Goal: Contribute content: Contribute content

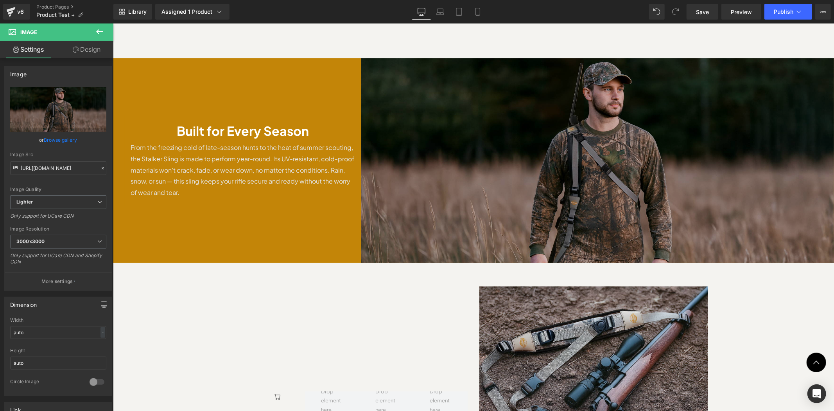
click at [591, 138] on div "Image" at bounding box center [597, 160] width 473 height 205
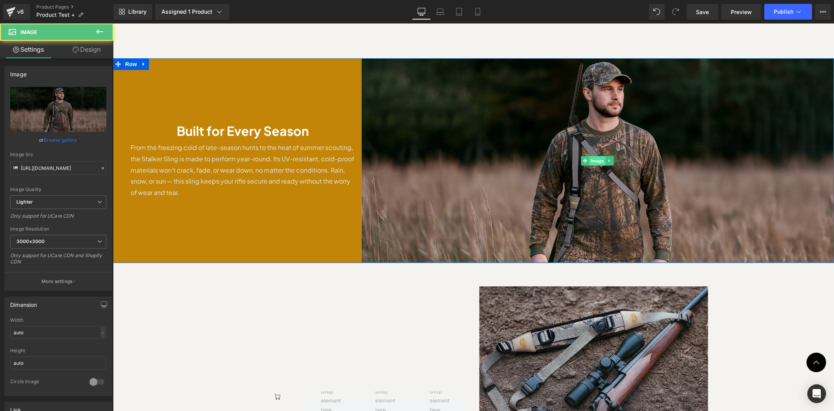
click at [594, 156] on span "Image" at bounding box center [597, 160] width 16 height 9
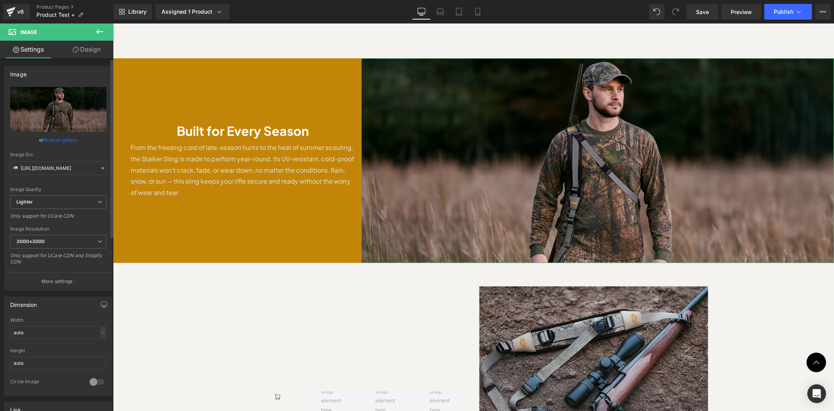
click at [65, 141] on link "Browse gallery" at bounding box center [60, 140] width 33 height 14
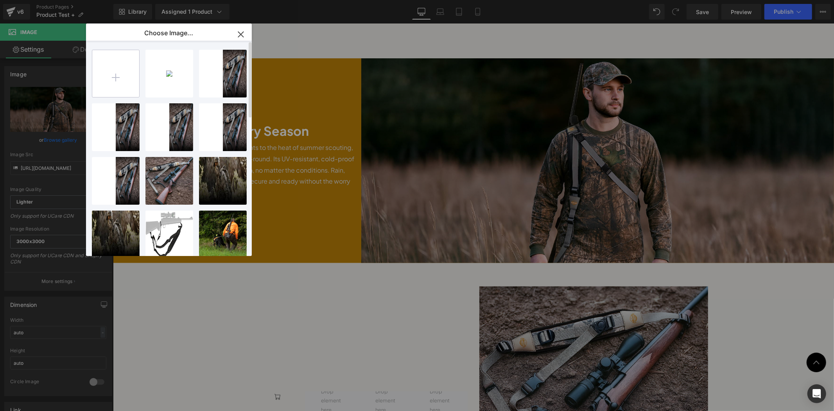
click at [113, 81] on input "file" at bounding box center [115, 73] width 47 height 47
type input "C:\fakepath\[PERSON_NAME].png"
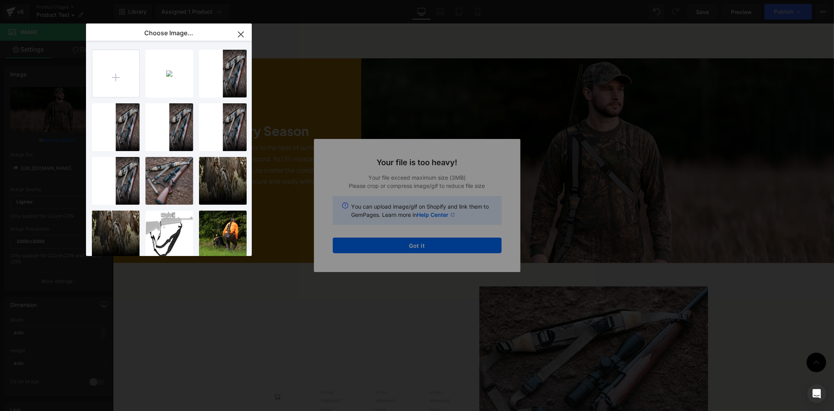
click at [479, 0] on div "Text Color Highlight Color #333333 Choose Image... Back to Library Insert boom …" at bounding box center [417, 0] width 834 height 0
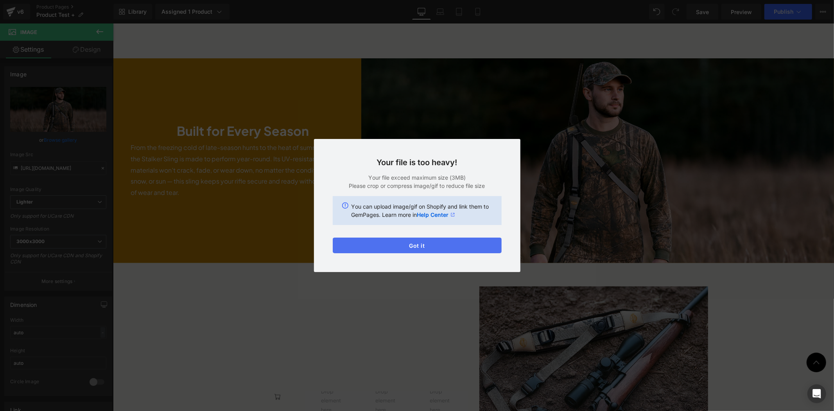
click at [474, 243] on button "Got it" at bounding box center [417, 245] width 169 height 16
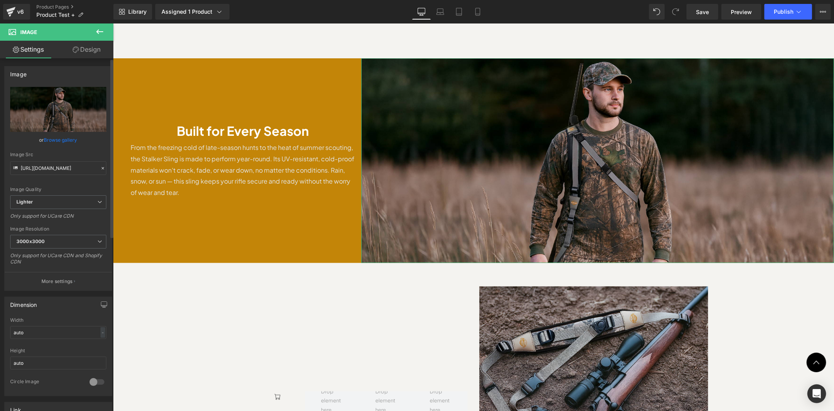
click at [63, 142] on link "Browse gallery" at bounding box center [60, 140] width 33 height 14
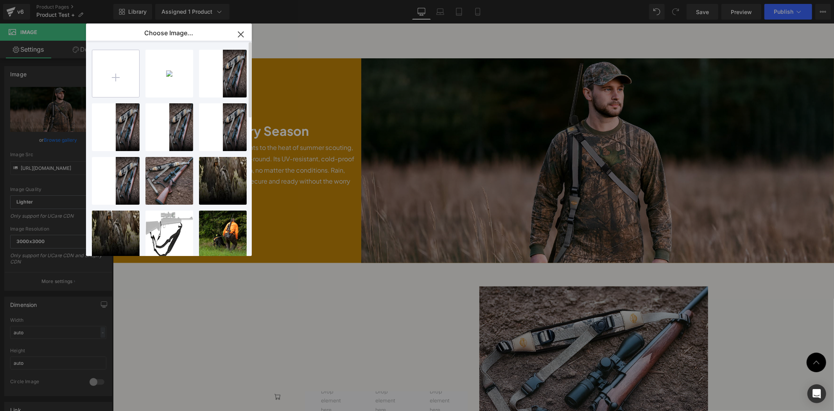
click at [118, 81] on input "file" at bounding box center [115, 73] width 47 height 47
click at [111, 69] on input "file" at bounding box center [115, 73] width 47 height 47
click at [245, 34] on icon "button" at bounding box center [241, 34] width 13 height 13
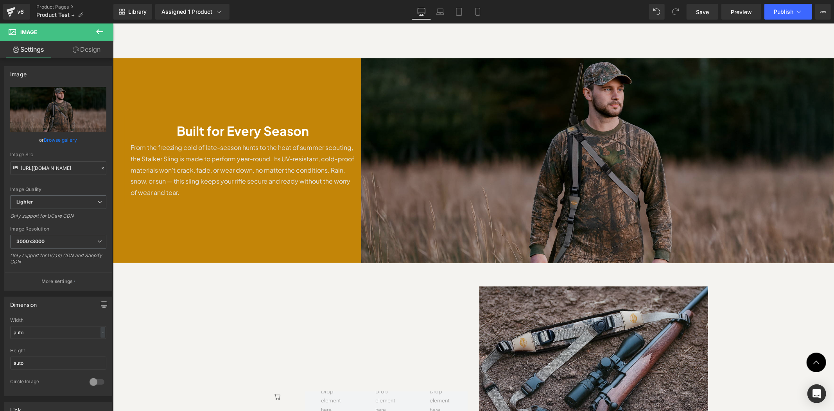
click at [694, 84] on img at bounding box center [597, 160] width 473 height 205
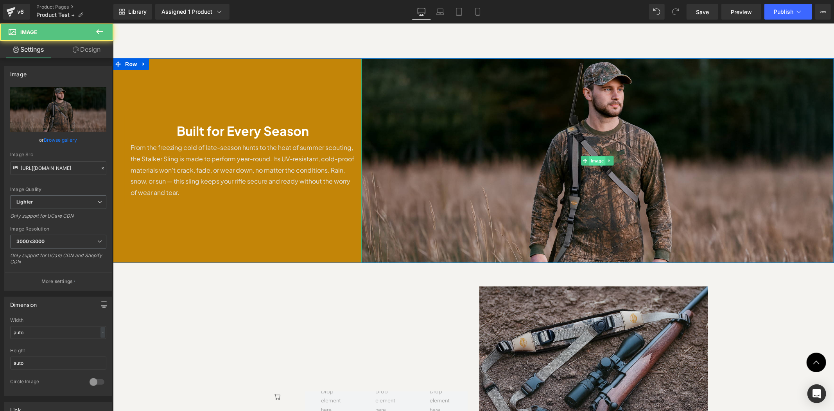
click at [596, 156] on span "Image" at bounding box center [597, 160] width 16 height 9
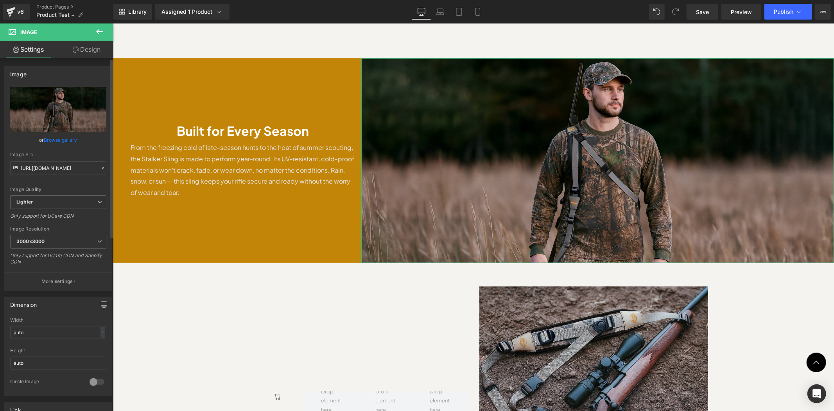
click at [71, 140] on link "Browse gallery" at bounding box center [60, 140] width 33 height 14
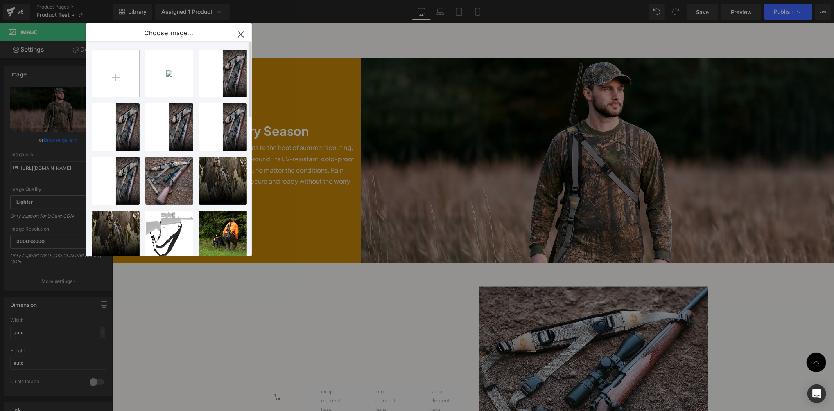
click at [118, 77] on input "file" at bounding box center [115, 73] width 47 height 47
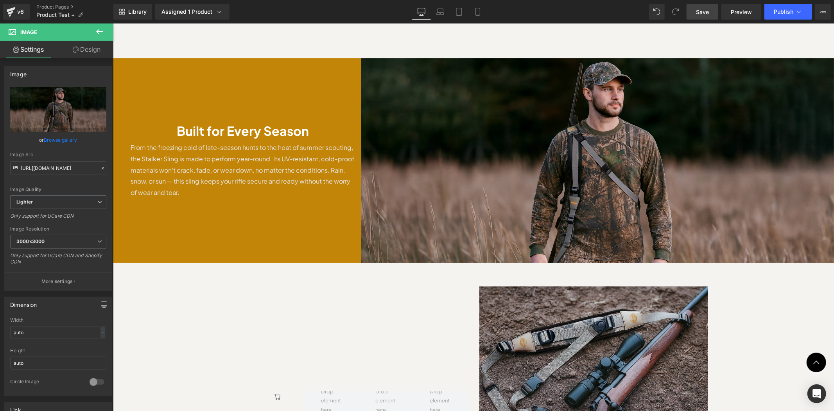
click at [698, 15] on span "Save" at bounding box center [702, 12] width 13 height 8
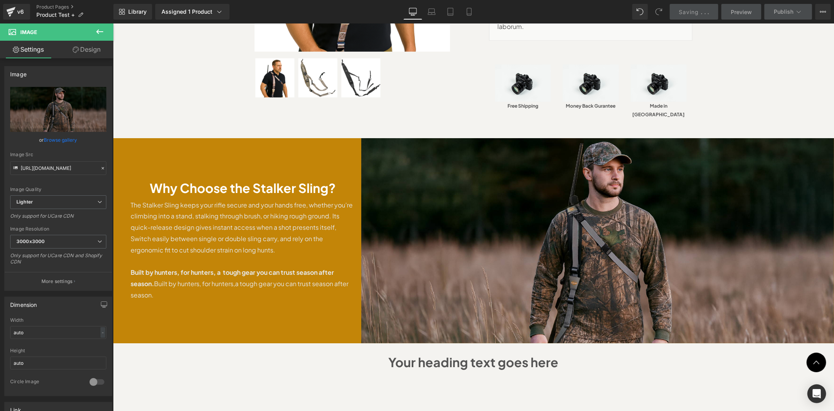
scroll to position [405, 0]
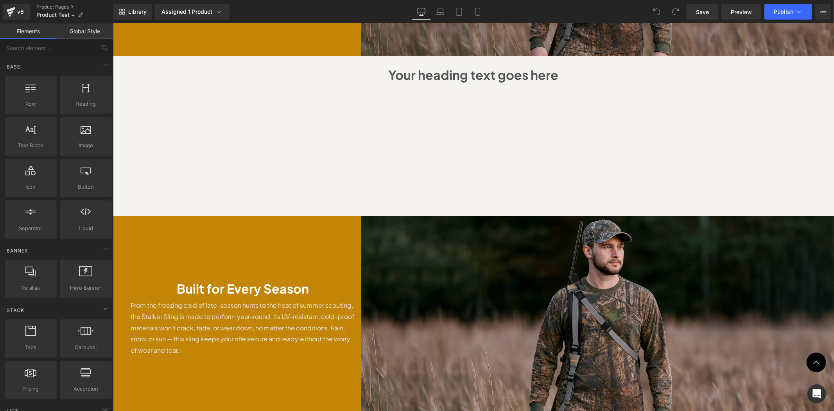
scroll to position [638, 0]
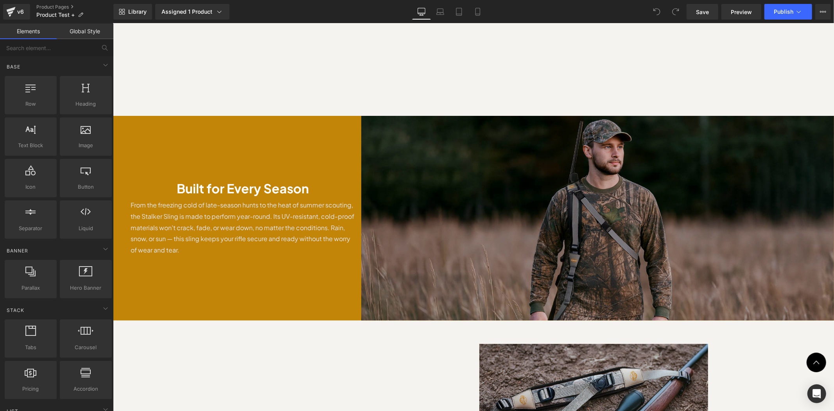
drag, startPoint x: 599, startPoint y: 207, endPoint x: 604, endPoint y: 214, distance: 8.6
click at [599, 207] on img at bounding box center [597, 217] width 473 height 205
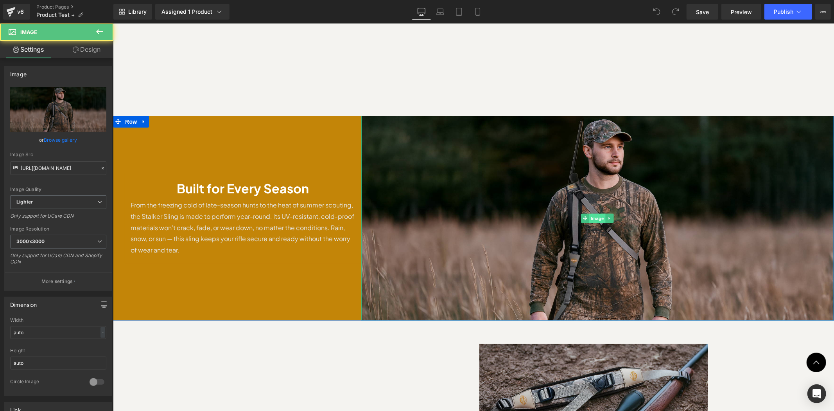
click at [590, 213] on span "Image" at bounding box center [597, 217] width 16 height 9
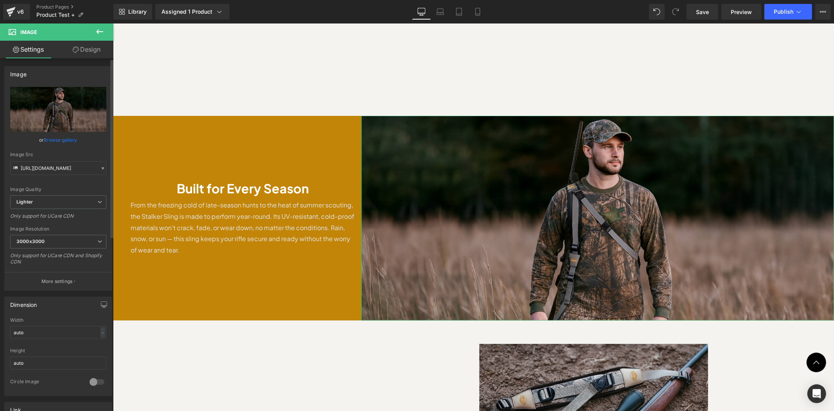
click at [68, 136] on link "Browse gallery" at bounding box center [60, 140] width 33 height 14
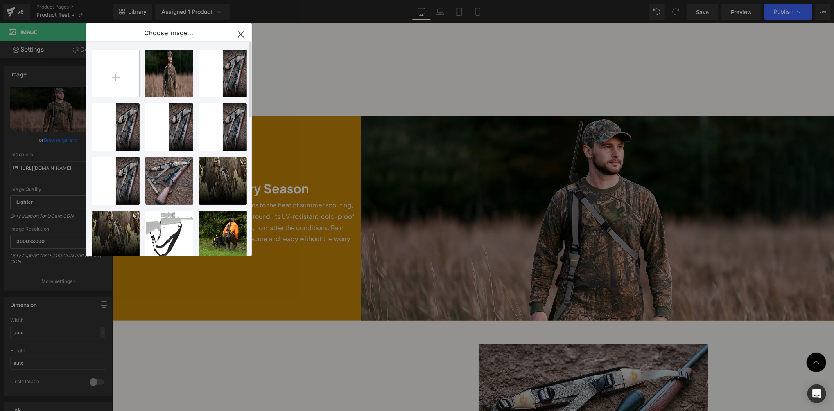
click at [115, 81] on input "file" at bounding box center [115, 73] width 47 height 47
type input "C:\fakepath\[PERSON_NAME].png"
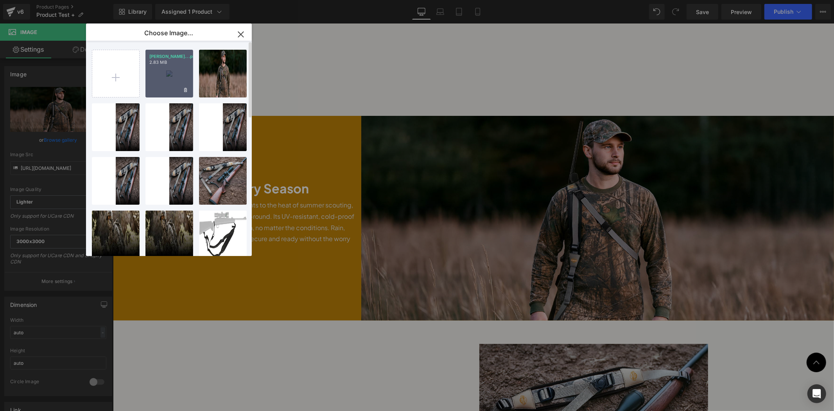
click at [160, 83] on div "[PERSON_NAME]...pler.png 2.83 MB" at bounding box center [170, 74] width 48 height 48
type input "[URL][DOMAIN_NAME][PERSON_NAME]"
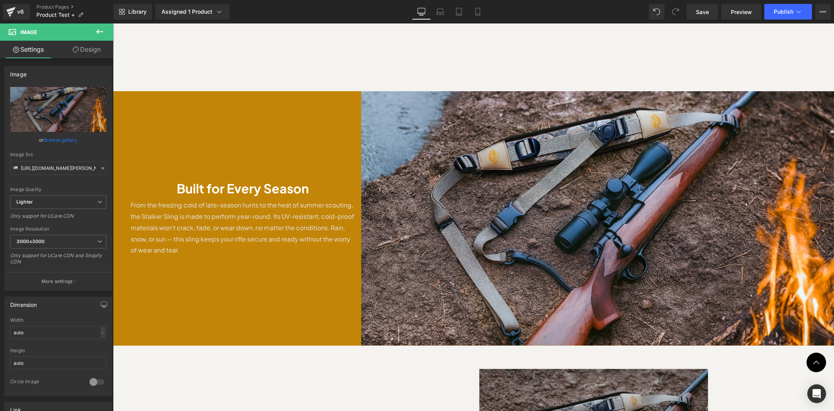
scroll to position [720, 0]
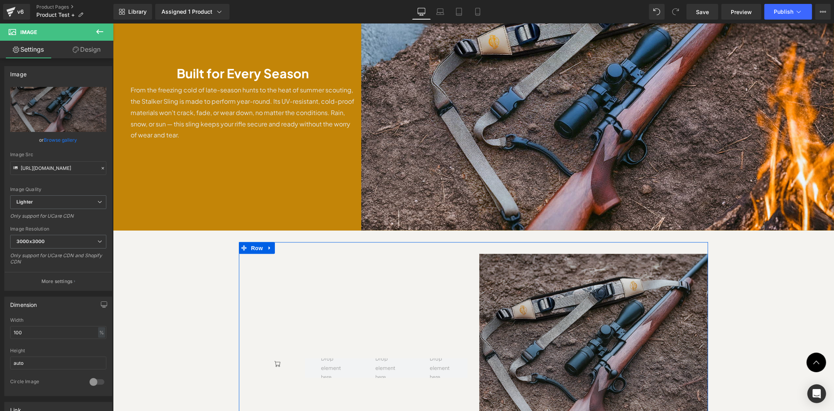
scroll to position [778, 0]
click at [268, 244] on icon at bounding box center [269, 247] width 5 height 6
click at [287, 244] on icon at bounding box center [289, 246] width 5 height 5
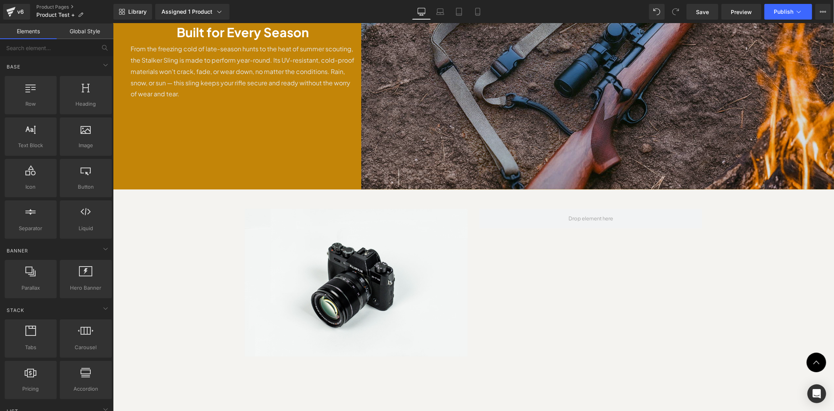
scroll to position [836, 0]
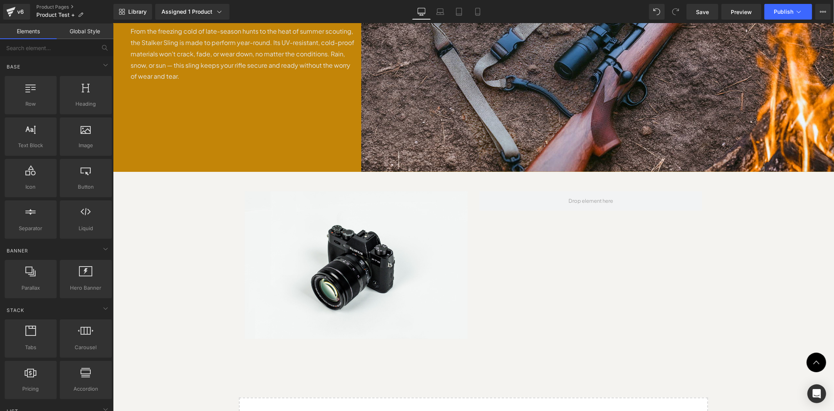
click at [550, 282] on div "Image Row" at bounding box center [473, 264] width 469 height 187
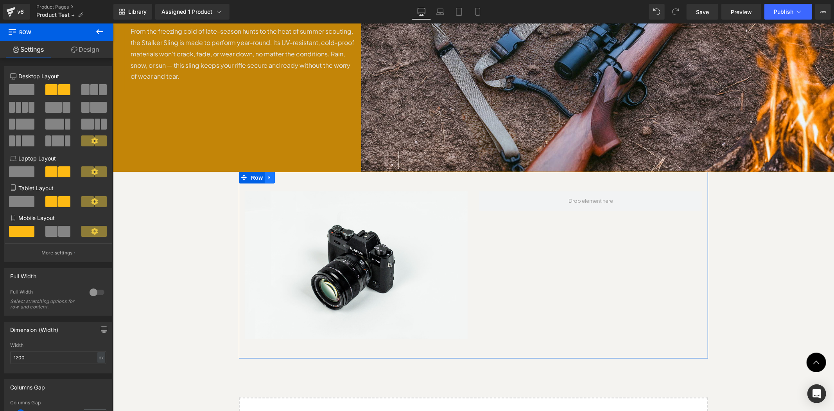
click at [267, 174] on icon at bounding box center [269, 177] width 5 height 6
click at [287, 174] on icon at bounding box center [289, 177] width 5 height 6
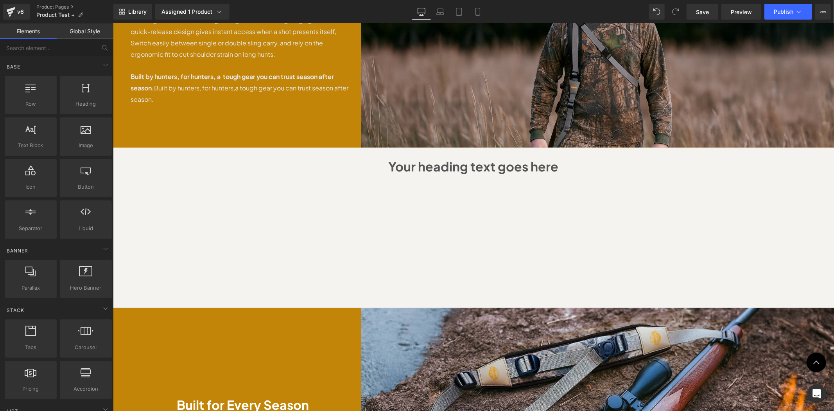
scroll to position [430, 0]
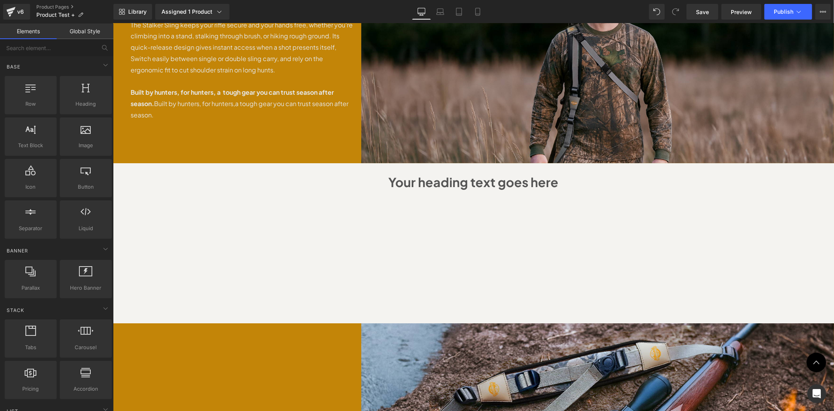
click at [736, 235] on div "Sale Off (P) Image" at bounding box center [473, 166] width 721 height 1028
click at [77, 31] on link "Global Style" at bounding box center [85, 31] width 57 height 16
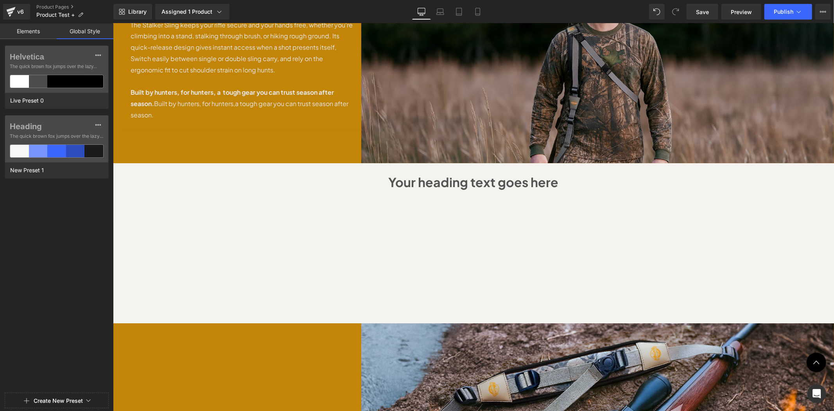
click at [37, 32] on link "Elements" at bounding box center [28, 31] width 57 height 16
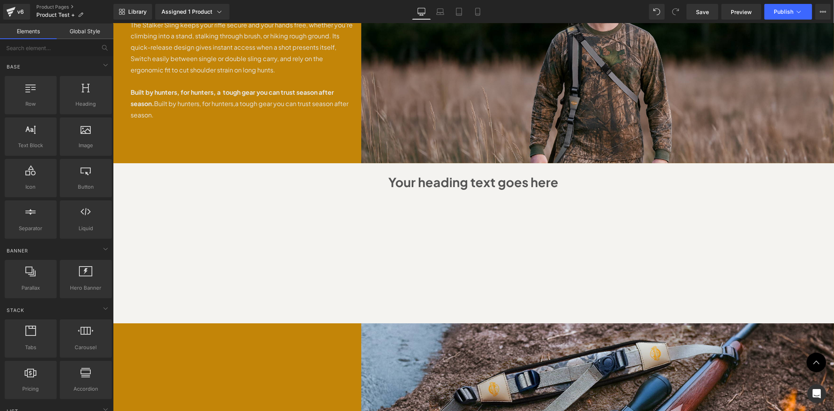
click at [269, 201] on div "Vimeo Vimeo Vimeo Row" at bounding box center [473, 262] width 469 height 122
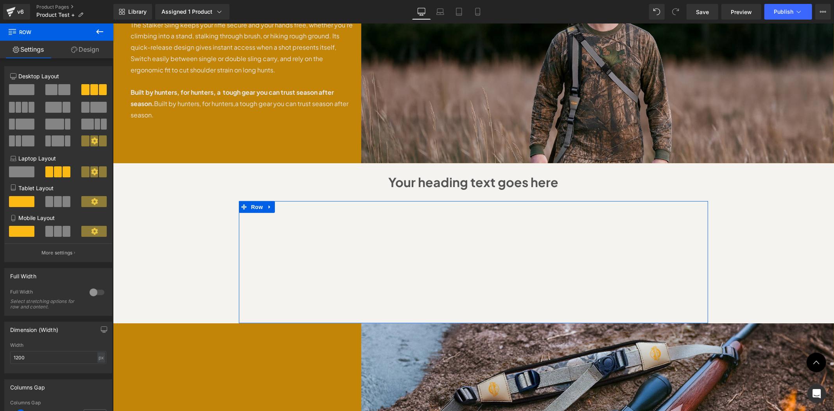
click at [85, 52] on link "Design" at bounding box center [85, 50] width 57 height 18
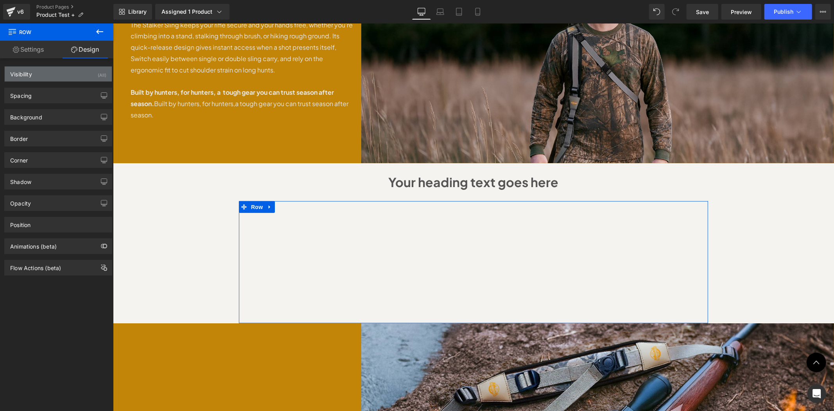
type input "0"
type input "79"
type input "0"
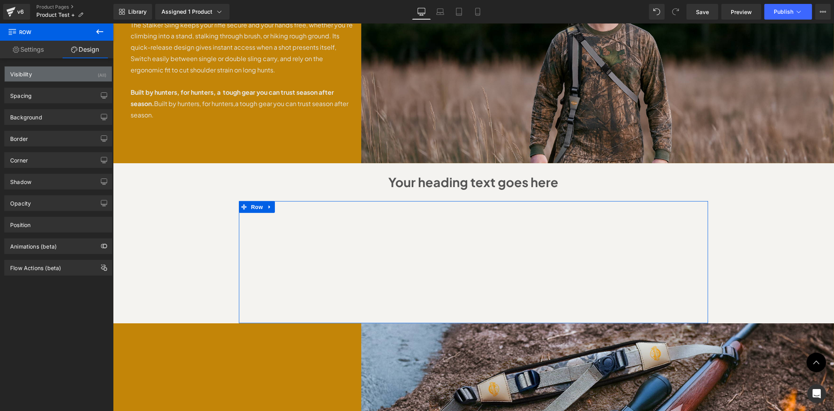
type input "0"
click at [56, 93] on div "Spacing" at bounding box center [58, 95] width 107 height 15
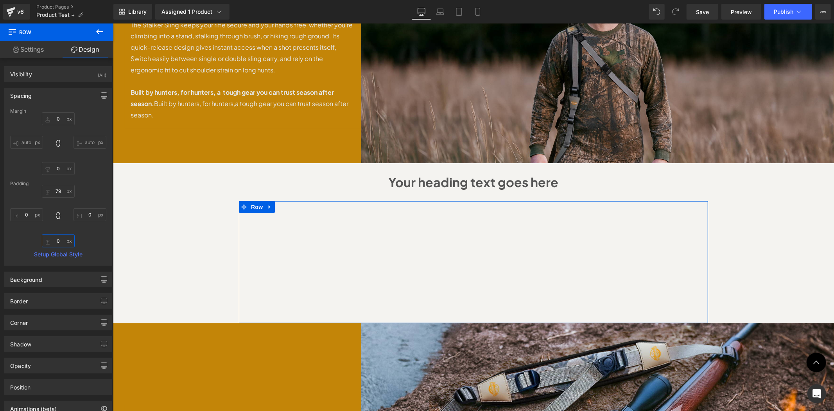
click at [57, 244] on input "0" at bounding box center [58, 240] width 33 height 13
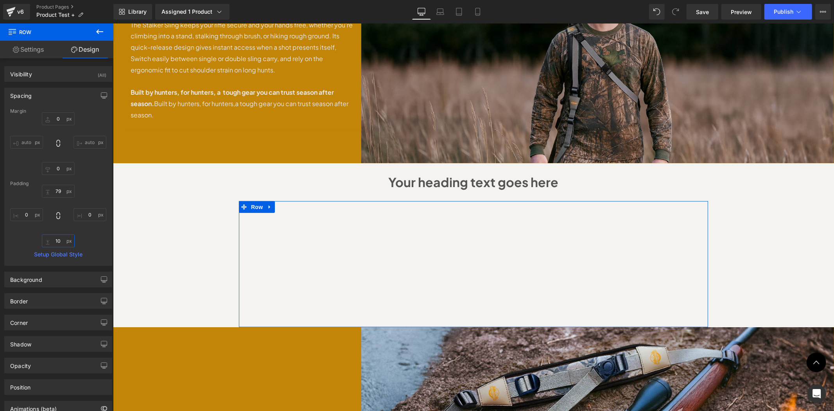
type input "100"
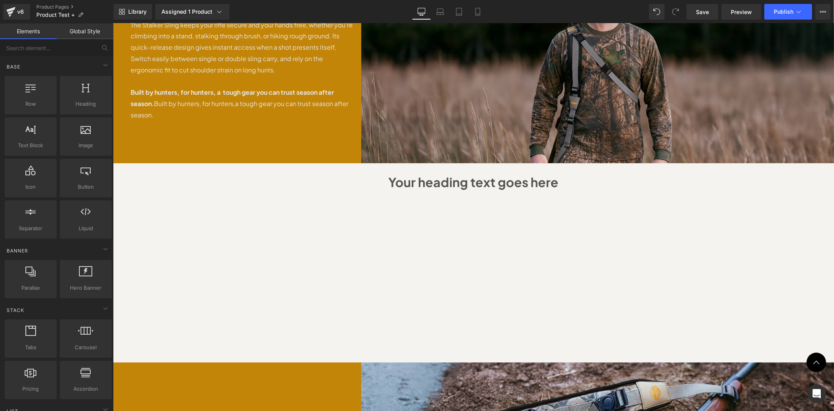
click at [814, 217] on div "Sale Off (P) Image" at bounding box center [473, 185] width 721 height 1067
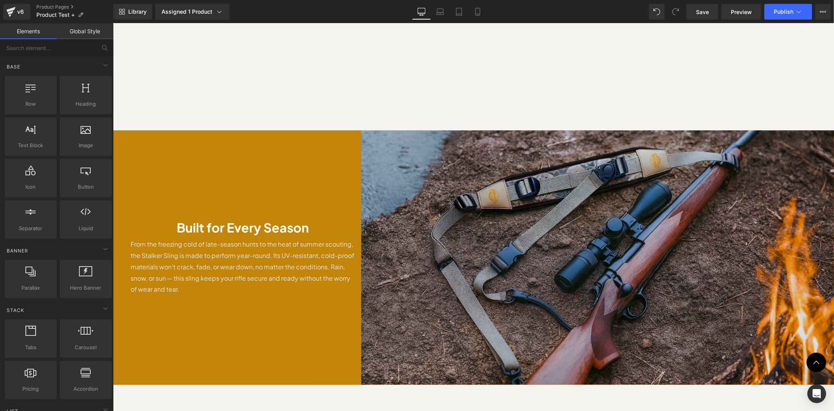
click at [672, 226] on img at bounding box center [597, 257] width 473 height 254
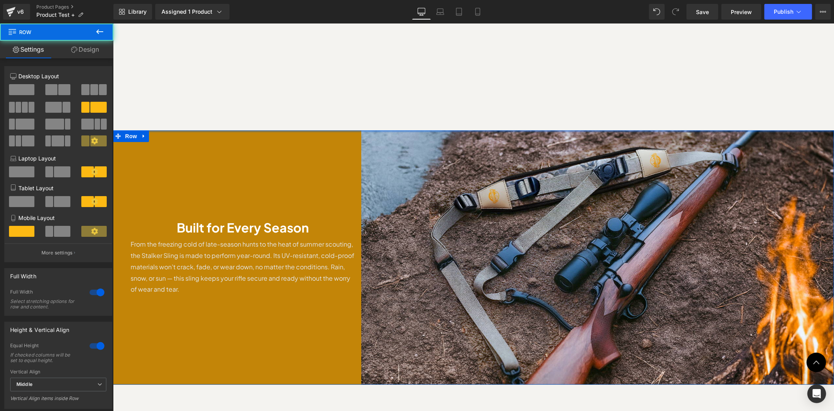
drag, startPoint x: 545, startPoint y: 110, endPoint x: 550, endPoint y: 98, distance: 12.9
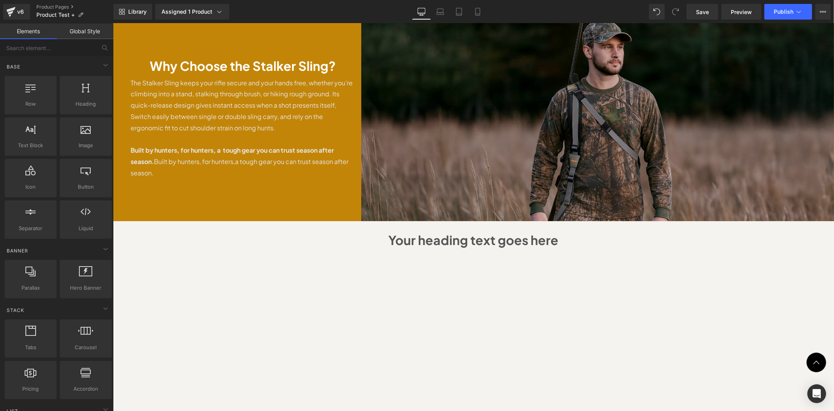
click at [624, 120] on img at bounding box center [597, 118] width 473 height 205
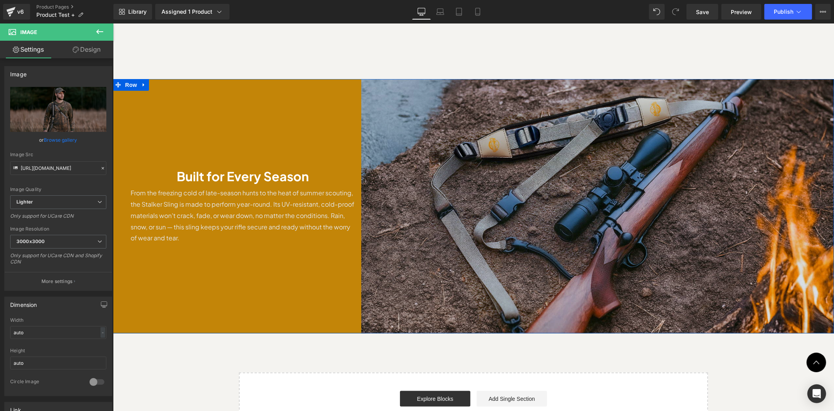
scroll to position [720, 0]
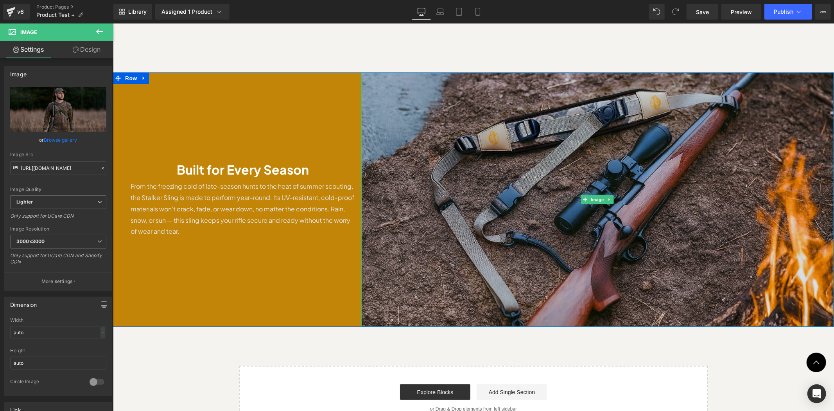
click at [616, 189] on img at bounding box center [597, 199] width 473 height 254
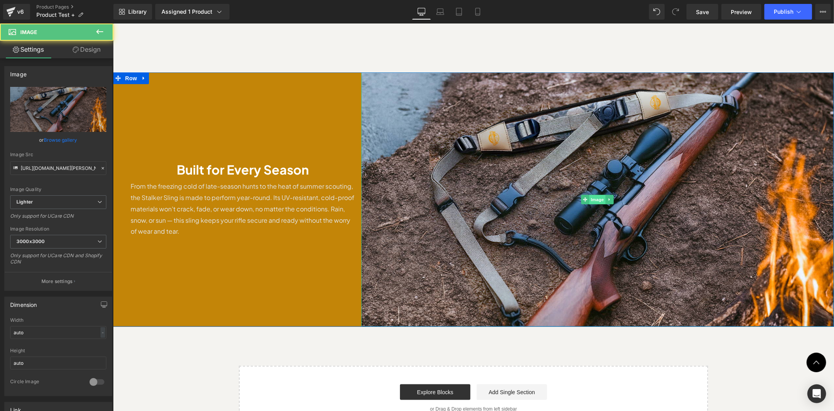
click at [593, 194] on span "Image" at bounding box center [597, 198] width 16 height 9
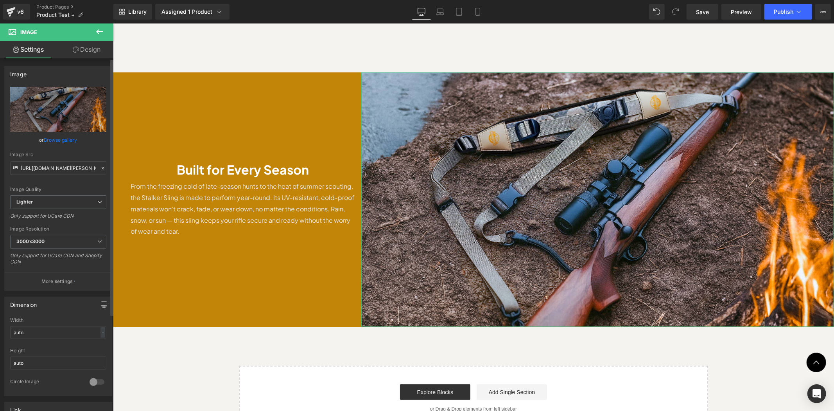
click at [67, 143] on link "Browse gallery" at bounding box center [60, 140] width 33 height 14
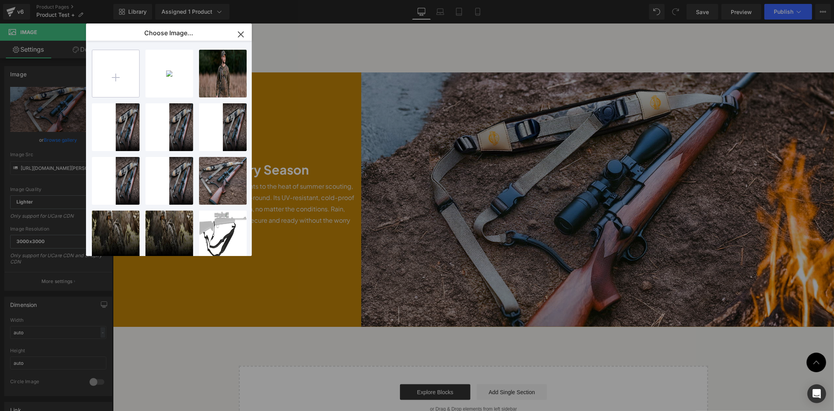
click at [110, 70] on input "file" at bounding box center [115, 73] width 47 height 47
click at [110, 83] on input "file" at bounding box center [115, 73] width 47 height 47
click at [110, 86] on input "file" at bounding box center [115, 73] width 47 height 47
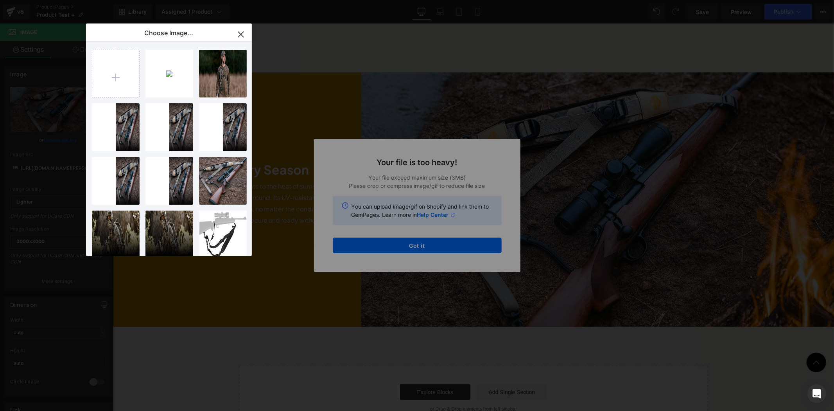
click at [433, 0] on div "Text Color Highlight Color #333333 Choose Image... Back to Library Insert coppl…" at bounding box center [417, 0] width 834 height 0
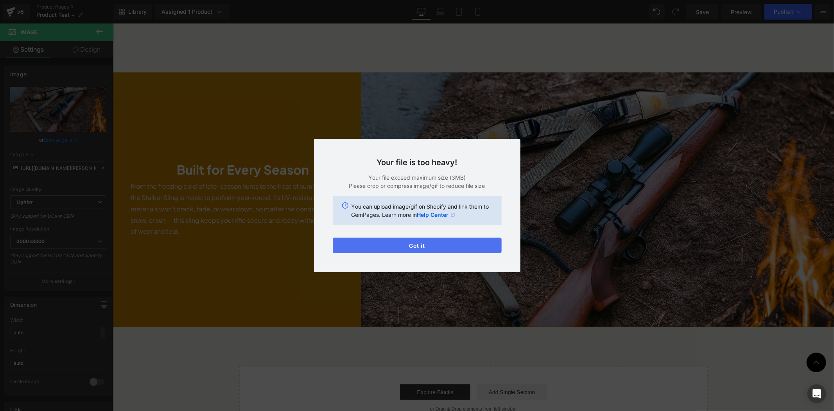
click at [454, 248] on button "Got it" at bounding box center [417, 245] width 169 height 16
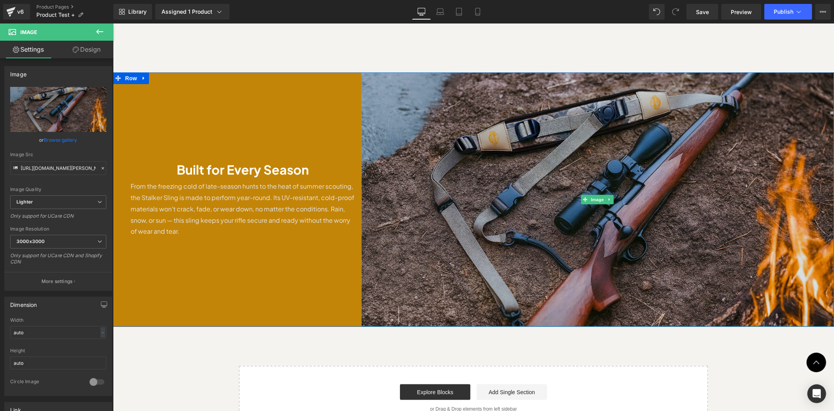
click at [554, 194] on img at bounding box center [597, 199] width 473 height 254
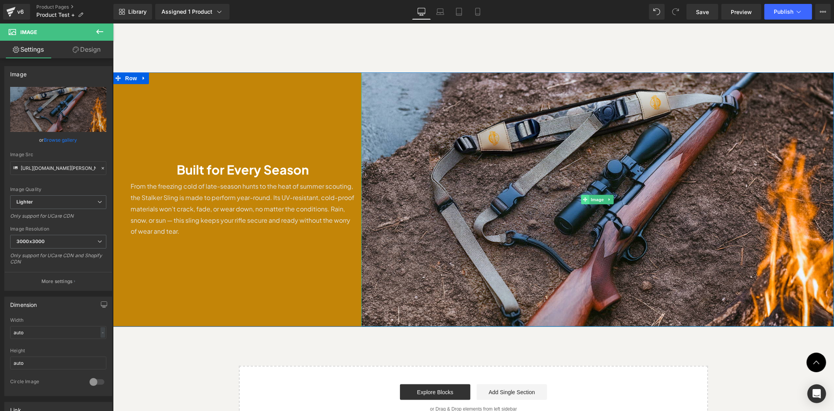
click at [583, 197] on icon at bounding box center [585, 199] width 4 height 4
click at [596, 195] on span "Image" at bounding box center [597, 199] width 16 height 9
click at [61, 141] on link "Browse gallery" at bounding box center [60, 140] width 33 height 14
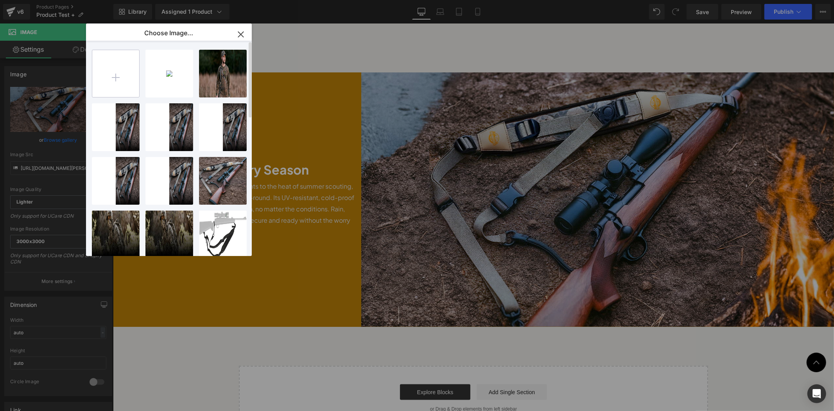
click at [112, 80] on input "file" at bounding box center [115, 73] width 47 height 47
type input "C:\fakepath\Untitled design (1).jpg"
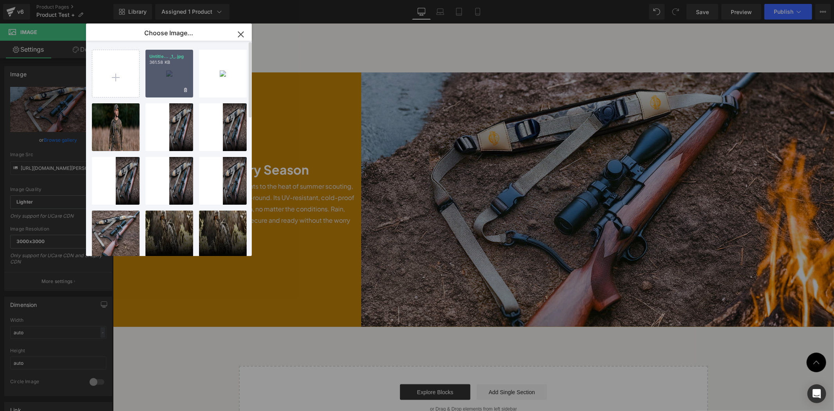
click at [173, 79] on div "Untitle... _1_.jpg 361.58 KB" at bounding box center [170, 74] width 48 height 48
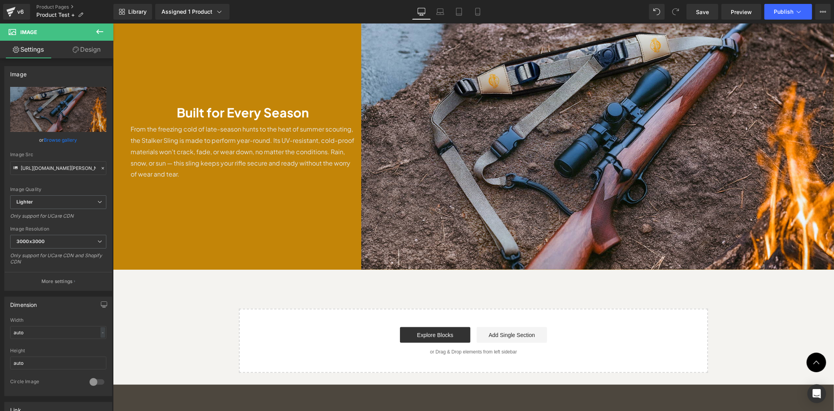
scroll to position [778, 0]
click at [70, 142] on link "Browse gallery" at bounding box center [60, 140] width 33 height 14
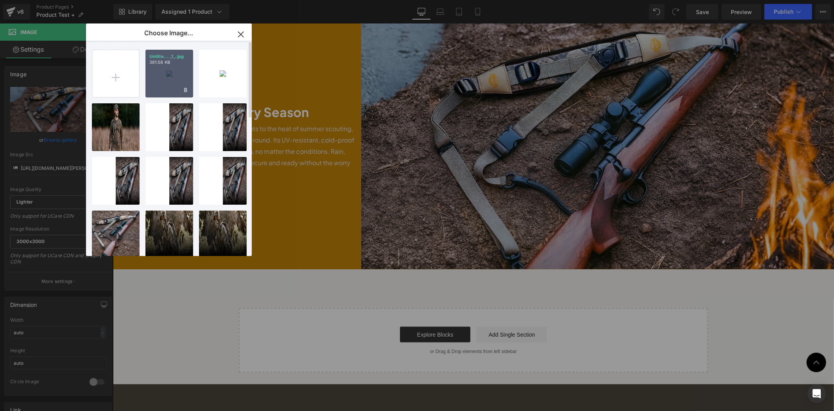
click at [161, 74] on div "Untitle... _1_.jpg 361.58 KB" at bounding box center [170, 74] width 48 height 48
type input "https://ucarecdn.com/cdd08fdb-ef40-437e-9231-ec7b1051fa00/-/format/auto/-/previ…"
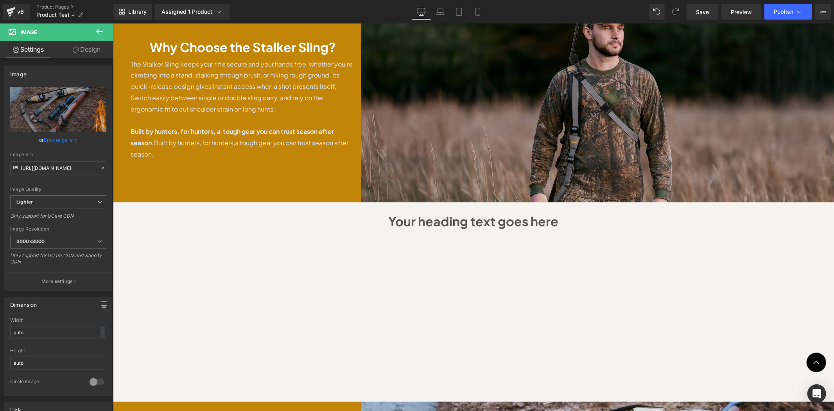
scroll to position [101, 0]
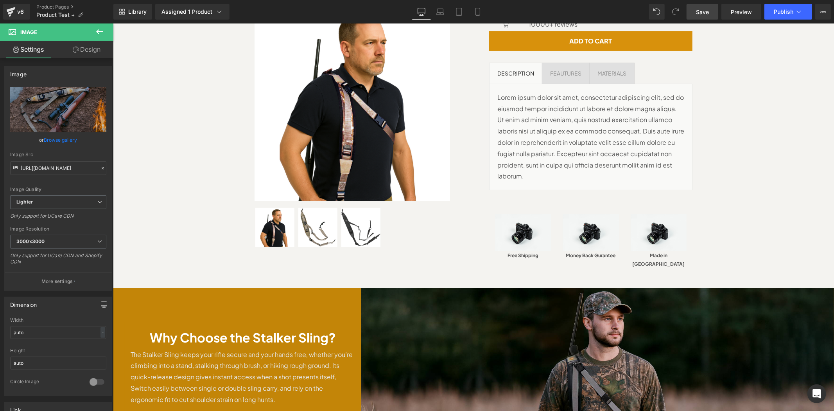
click at [704, 16] on span "Save" at bounding box center [702, 12] width 13 height 8
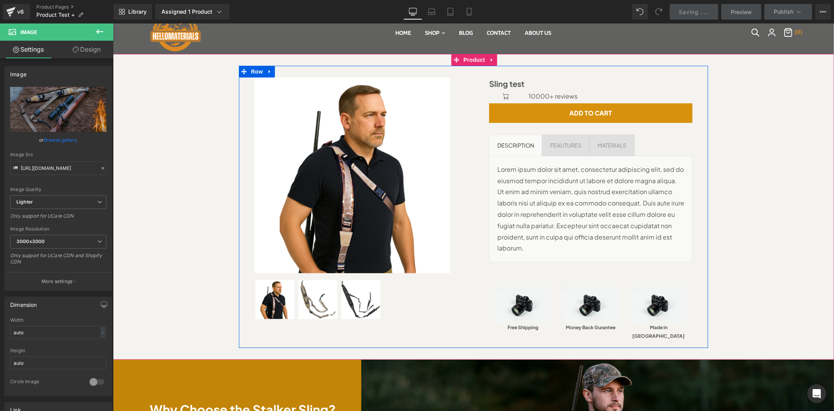
scroll to position [0, 0]
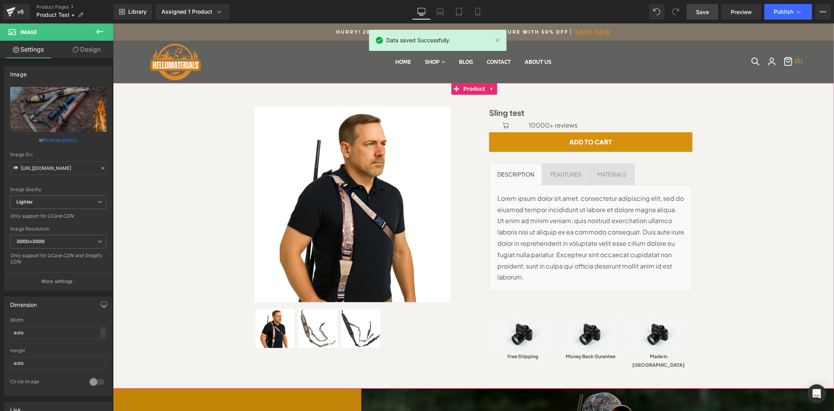
click at [771, 144] on div "Sale Off (P) Image" at bounding box center [473, 235] width 713 height 282
